Goal: Complete application form: Complete application form

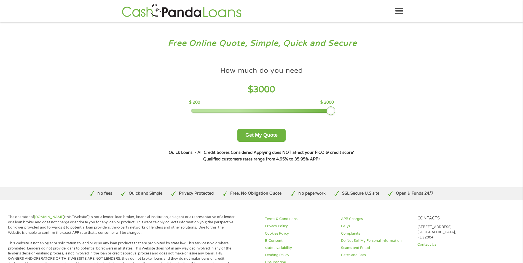
drag, startPoint x: 234, startPoint y: 110, endPoint x: 341, endPoint y: 112, distance: 106.8
click at [341, 112] on div "How much do you need $ 3000 $ 200 $ 3000 Get My Quote" at bounding box center [261, 103] width 193 height 78
click at [269, 135] on button "Get My Quote" at bounding box center [262, 135] width 48 height 13
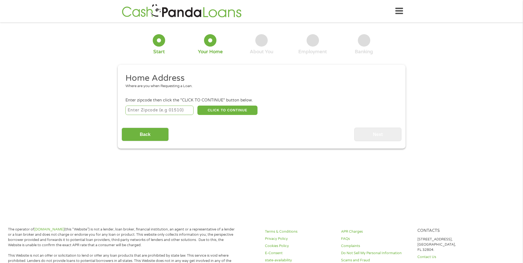
click at [181, 113] on input "number" at bounding box center [160, 110] width 68 height 9
type input "77531"
click at [216, 107] on button "CLICK TO CONTINUE" at bounding box center [228, 110] width 60 height 9
type input "77531"
type input "[PERSON_NAME]"
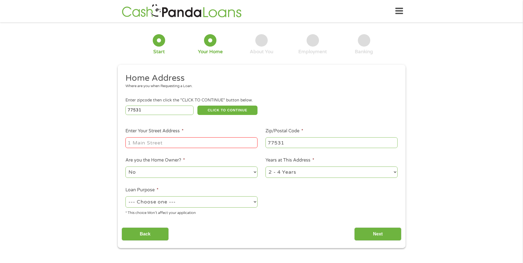
click at [167, 146] on input "Enter Your Street Address *" at bounding box center [192, 142] width 132 height 10
type input "[STREET_ADDRESS][PERSON_NAME]"
click at [393, 172] on select "1 Year or less 1 - 2 Years 2 - 4 Years Over 4 Years" at bounding box center [332, 172] width 132 height 11
select select "60months"
click at [266, 167] on select "1 Year or less 1 - 2 Years 2 - 4 Years Over 4 Years" at bounding box center [332, 172] width 132 height 11
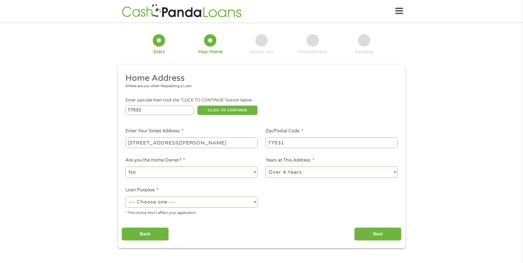
click at [254, 204] on select "--- Choose one --- Pay Bills Debt Consolidation Home Improvement Major Purchase…" at bounding box center [192, 201] width 132 height 11
select select "shorttermcash"
click at [126, 196] on select "--- Choose one --- Pay Bills Debt Consolidation Home Improvement Major Purchase…" at bounding box center [192, 201] width 132 height 11
click at [383, 230] on input "Next" at bounding box center [378, 235] width 47 height 14
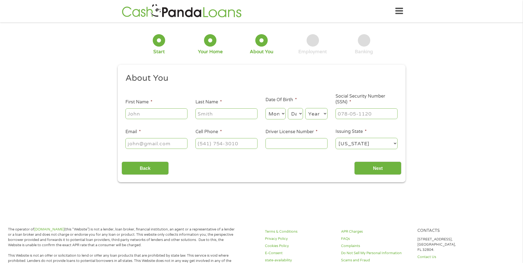
click at [159, 116] on input "First Name *" at bounding box center [157, 113] width 62 height 10
type input "[PERSON_NAME]"
type input "[PHONE_NUMBER]"
click at [284, 114] on select "Month 1 2 3 4 5 6 7 8 9 10 11 12" at bounding box center [276, 113] width 20 height 11
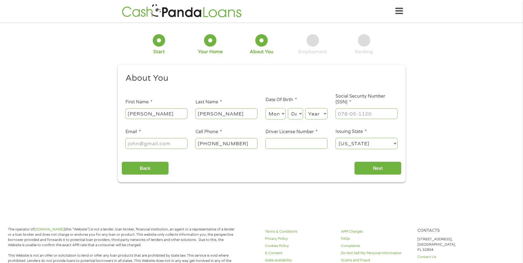
select select "2"
click at [266, 108] on select "Month 1 2 3 4 5 6 7 8 9 10 11 12" at bounding box center [276, 113] width 20 height 11
click at [300, 116] on select "Day 1 2 3 4 5 6 7 8 9 10 11 12 13 14 15 16 17 18 19 20 21 22 23 24 25 26 27 28 …" at bounding box center [295, 113] width 15 height 11
select select "26"
click at [288, 108] on select "Day 1 2 3 4 5 6 7 8 9 10 11 12 13 14 15 16 17 18 19 20 21 22 23 24 25 26 27 28 …" at bounding box center [295, 113] width 15 height 11
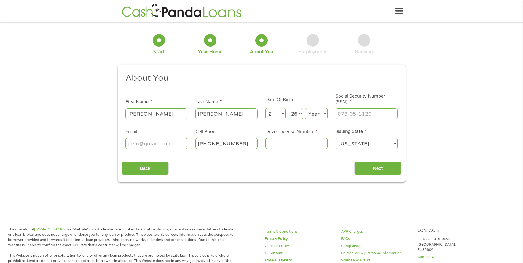
click at [326, 117] on select "Year [DATE] 2006 2005 2004 2003 2002 2001 2000 1999 1998 1997 1996 1995 1994 19…" at bounding box center [316, 113] width 22 height 11
select select "1979"
click at [305, 108] on select "Year [DATE] 2006 2005 2004 2003 2002 2001 2000 1999 1998 1997 1996 1995 1994 19…" at bounding box center [316, 113] width 22 height 11
click at [352, 115] on input "___-__-____" at bounding box center [367, 113] width 62 height 10
click at [362, 112] on input "[PHONE_NUMBER]_" at bounding box center [367, 113] width 62 height 10
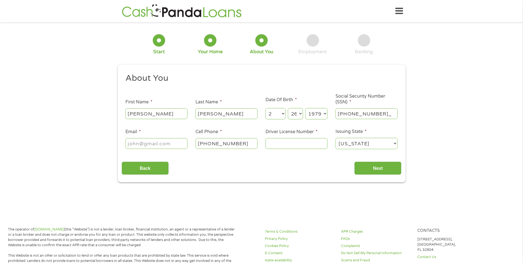
type input "465-89-2359"
click at [142, 143] on input "Email *" at bounding box center [157, 143] width 62 height 10
type input "[EMAIL_ADDRESS][DOMAIN_NAME]"
click at [279, 146] on input "Driver License Number *" at bounding box center [297, 143] width 62 height 10
type input "10175519"
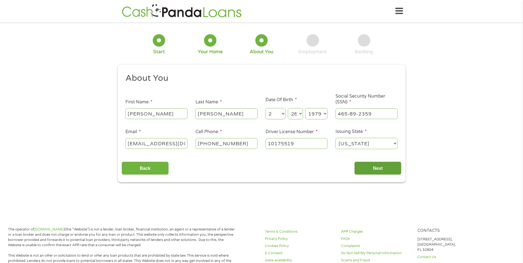
click at [383, 167] on input "Next" at bounding box center [378, 169] width 47 height 14
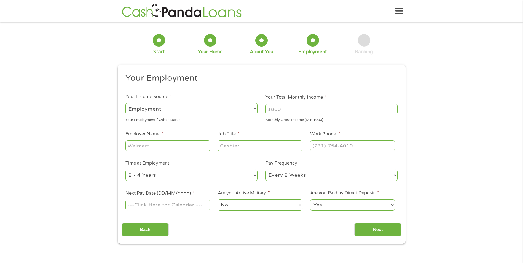
click at [257, 110] on select "--- Choose one --- Employment [DEMOGRAPHIC_DATA] Benefits" at bounding box center [192, 108] width 132 height 11
click at [126, 103] on select "--- Choose one --- Employment [DEMOGRAPHIC_DATA] Benefits" at bounding box center [192, 108] width 132 height 11
click at [298, 106] on input "Your Total Monthly Income *" at bounding box center [332, 109] width 132 height 10
click at [255, 107] on select "--- Choose one --- Employment [DEMOGRAPHIC_DATA] Benefits" at bounding box center [192, 108] width 132 height 11
select select "benefits"
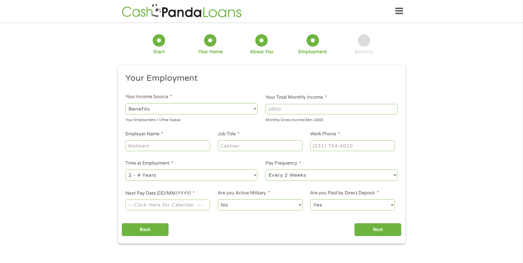
click at [126, 103] on select "--- Choose one --- Employment [DEMOGRAPHIC_DATA] Benefits" at bounding box center [192, 108] width 132 height 11
type input "Other"
type input "[PHONE_NUMBER]"
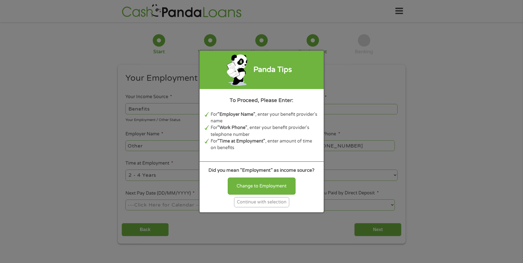
click at [373, 57] on div "Panda Tips To Proceed, Please Enter: For "Employer Name" , enter your benefit p…" at bounding box center [261, 131] width 523 height 263
click at [254, 189] on div "Change to Employment" at bounding box center [262, 186] width 68 height 17
select select "fullTime"
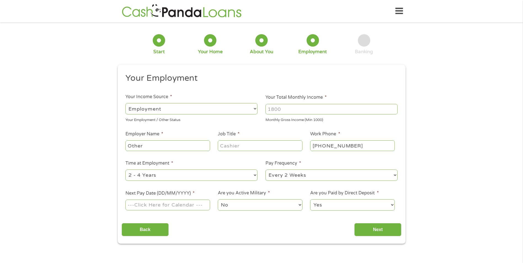
click at [297, 111] on input "Your Total Monthly Income *" at bounding box center [332, 109] width 132 height 10
type input "20000.00"
click at [152, 148] on input "Other" at bounding box center [168, 145] width 84 height 10
type input "O"
type input "frontier integrity solutions"
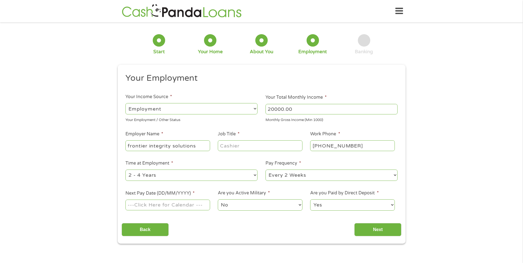
click at [225, 148] on input "Job Title *" at bounding box center [260, 145] width 84 height 10
type input "inspector"
click at [370, 144] on input "[PHONE_NUMBER]" at bounding box center [352, 145] width 84 height 10
type input "[PHONE_NUMBER]"
click at [396, 175] on select "--- Choose one --- Every 2 Weeks Every Week Monthly Semi-Monthly" at bounding box center [332, 175] width 132 height 11
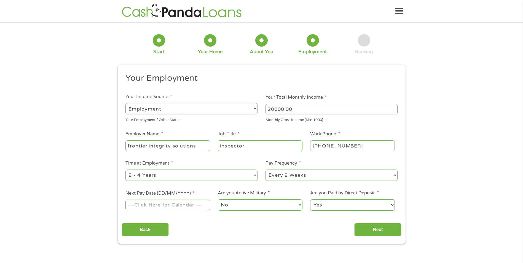
select select "weekly"
click at [266, 170] on select "--- Choose one --- Every 2 Weeks Every Week Monthly Semi-Monthly" at bounding box center [332, 175] width 132 height 11
click at [152, 206] on input "Next Pay Date (DD/MM/YYYY) *" at bounding box center [168, 205] width 84 height 10
type input "[DATE]"
click at [376, 227] on input "Next" at bounding box center [378, 230] width 47 height 14
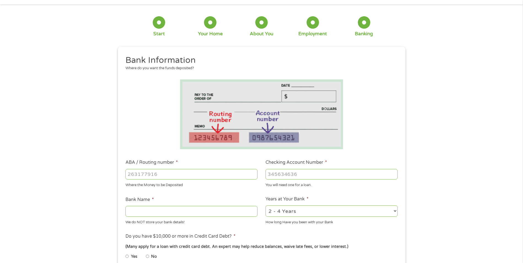
scroll to position [28, 0]
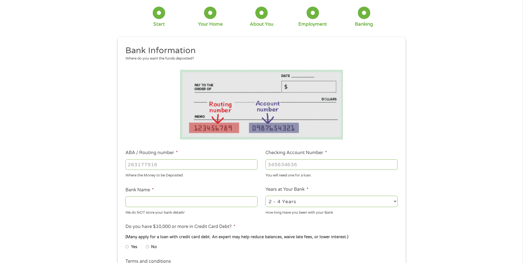
click at [155, 164] on input "ABA / Routing number *" at bounding box center [192, 164] width 132 height 10
click at [143, 205] on input "Bank Name *" at bounding box center [192, 201] width 132 height 10
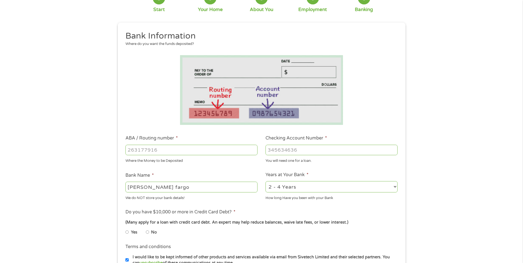
scroll to position [55, 0]
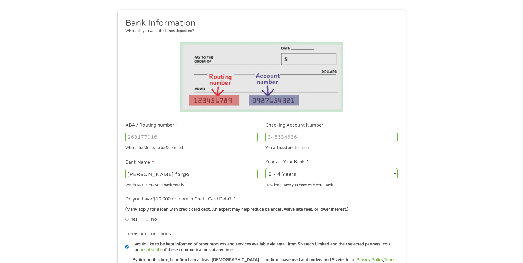
type input "[PERSON_NAME] fargo"
click at [128, 219] on input "Yes" at bounding box center [127, 219] width 3 height 9
radio input "true"
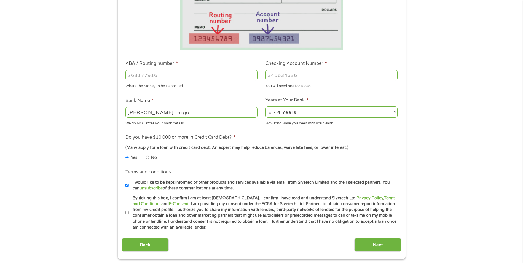
scroll to position [138, 0]
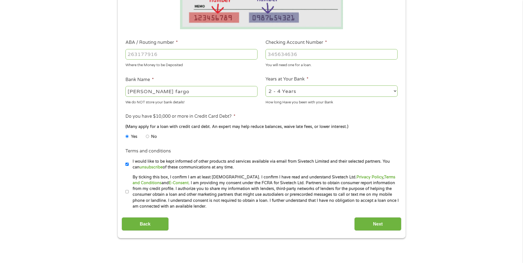
click at [127, 192] on input "By ticking this box, I confirm I am at least [DEMOGRAPHIC_DATA]. I confirm I ha…" at bounding box center [127, 192] width 3 height 9
checkbox input "true"
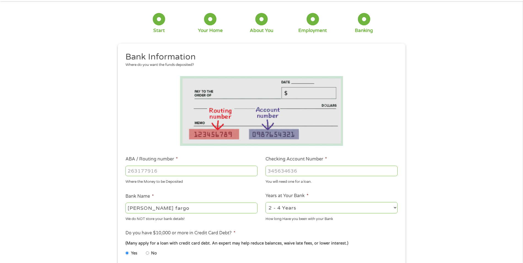
scroll to position [0, 0]
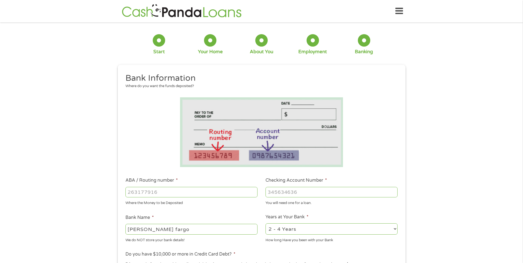
click at [144, 192] on input "ABA / Routing number *" at bounding box center [192, 192] width 132 height 10
type input "111900659"
type input "[PERSON_NAME] FARGO BANK"
type input "111900659"
click at [314, 189] on input "Checking Account Number *" at bounding box center [332, 192] width 132 height 10
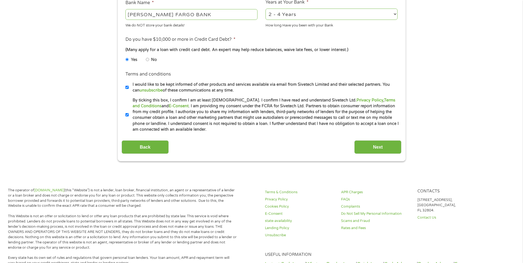
scroll to position [221, 0]
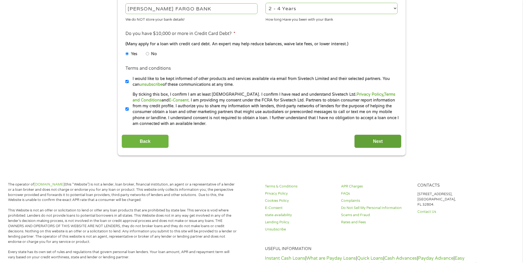
type input "5391512869"
click at [378, 145] on input "Next" at bounding box center [378, 142] width 47 height 14
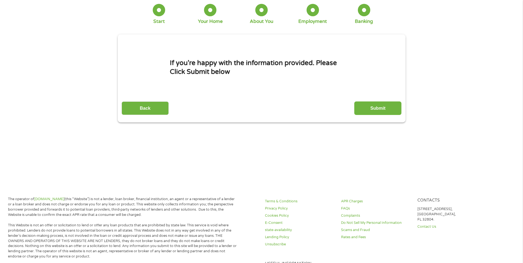
scroll to position [0, 0]
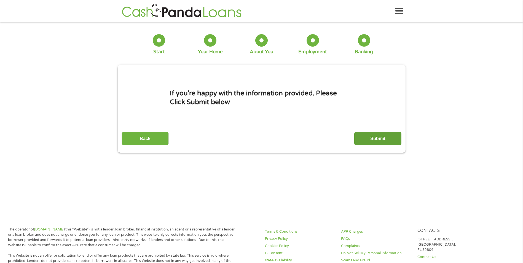
click at [373, 141] on input "Submit" at bounding box center [378, 139] width 47 height 14
